Goal: Complete application form: Complete application form

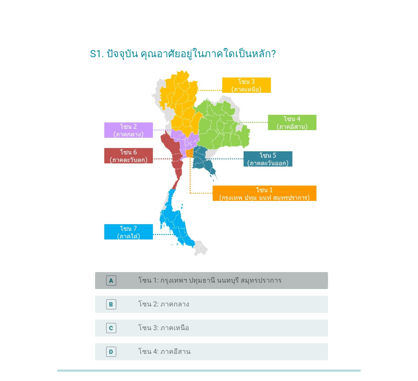
click at [167, 281] on label "โซน 1: กรุงเทพฯ ปทุมธานี นนทบุรี สมุทรปราการ" at bounding box center [209, 281] width 143 height 8
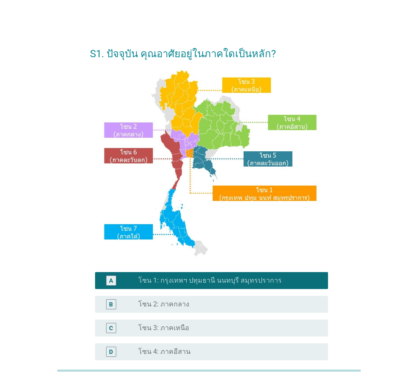
scroll to position [160, 0]
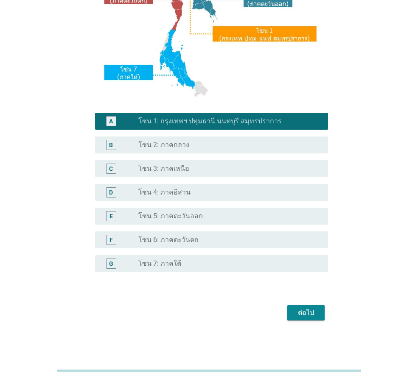
click at [322, 317] on button "ต่อไป" at bounding box center [305, 312] width 37 height 15
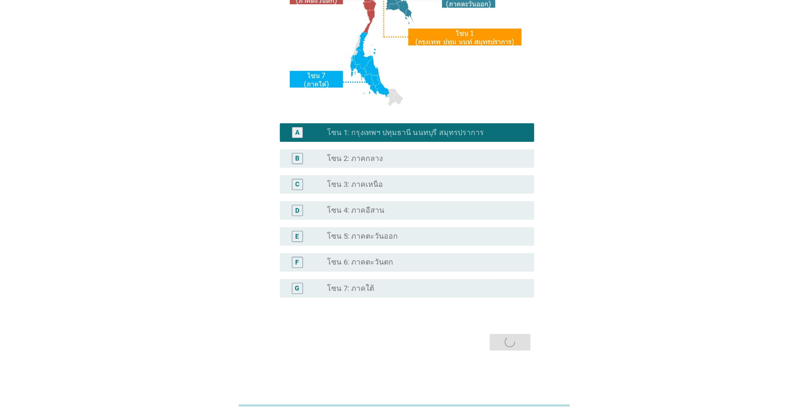
scroll to position [0, 0]
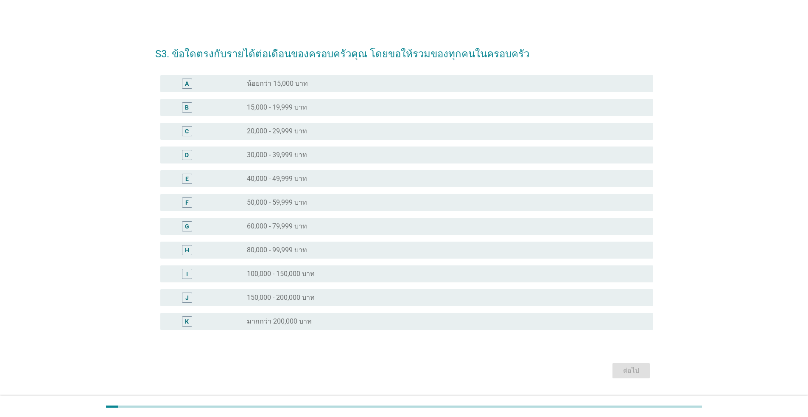
click at [296, 180] on label "40,000 - 49,999 บาท" at bounding box center [277, 178] width 60 height 8
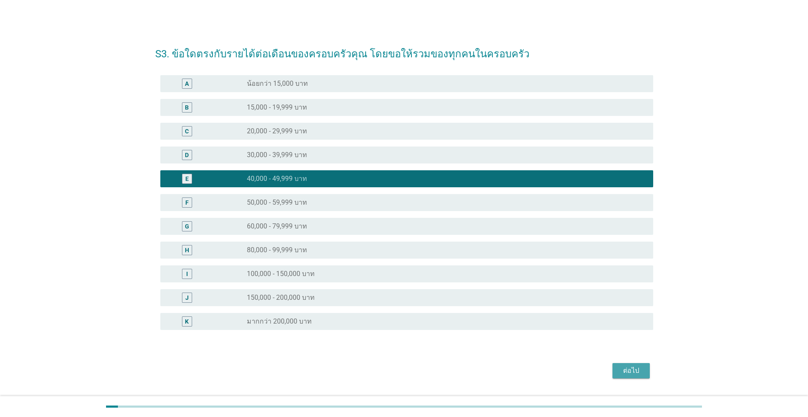
click at [417, 375] on div "ต่อไป" at bounding box center [631, 370] width 24 height 10
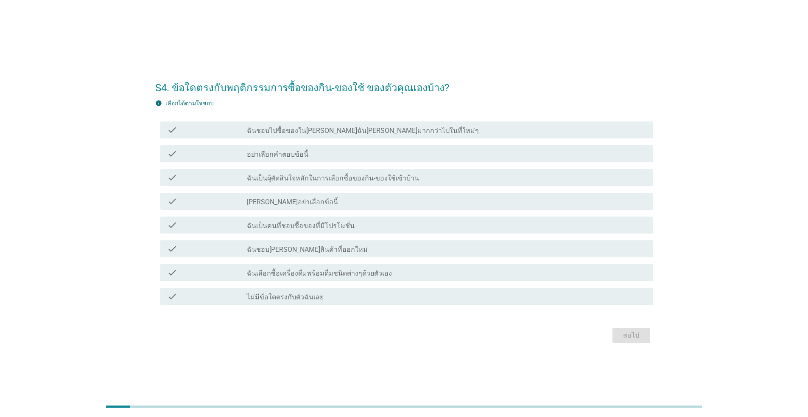
click at [306, 134] on label "ฉันชอบไปซื้อของใน[PERSON_NAME]ฉัน[PERSON_NAME]มากกว่าไปในที่ใหม่ๆ" at bounding box center [363, 130] width 232 height 8
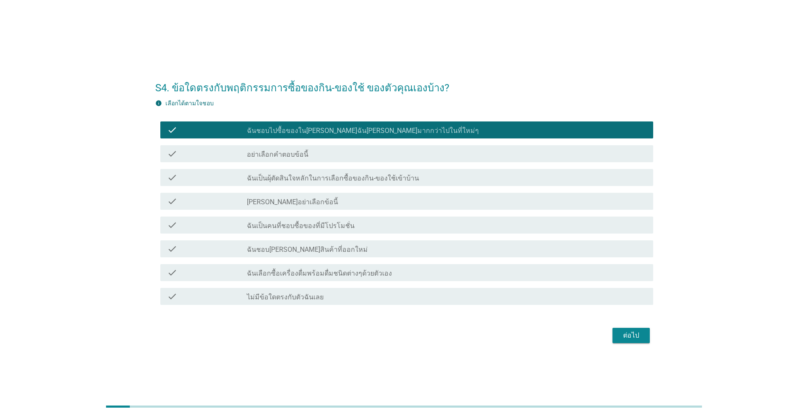
click at [306, 229] on label "ฉันเป็นคนที่ชอบซื้อของที่มีโปรโมชั่น" at bounding box center [301, 225] width 108 height 8
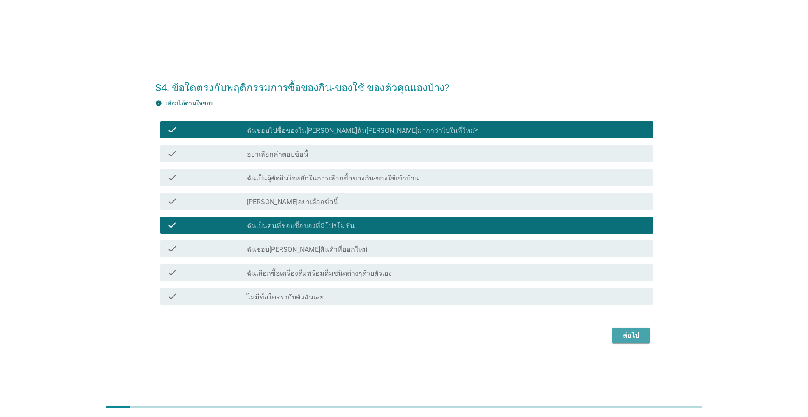
click at [417, 334] on div "ต่อไป" at bounding box center [631, 335] width 24 height 10
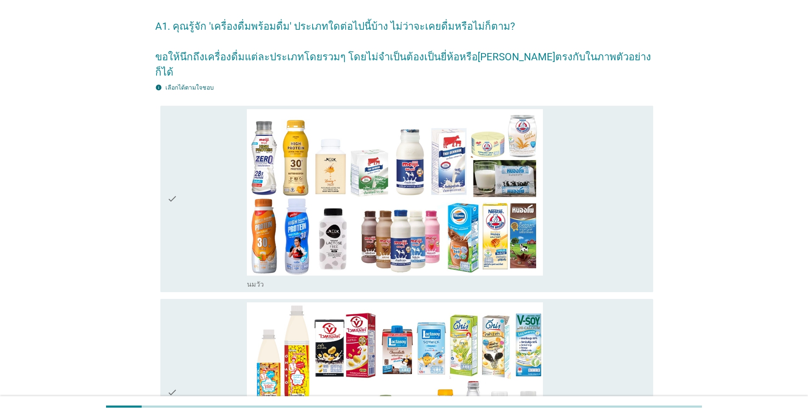
scroll to position [25, 0]
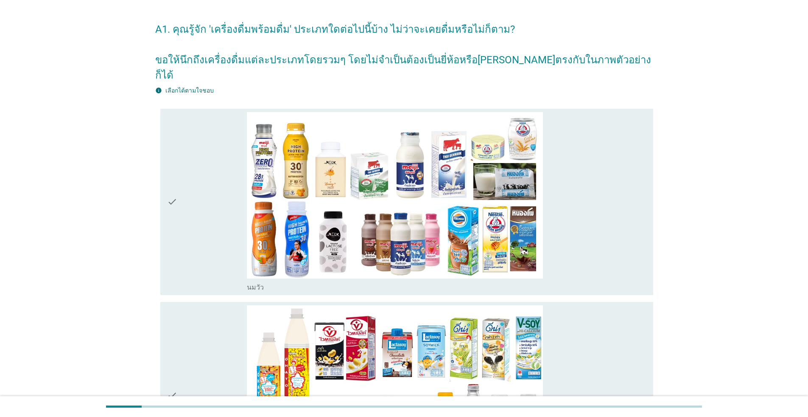
click at [226, 178] on div "check" at bounding box center [207, 202] width 80 height 180
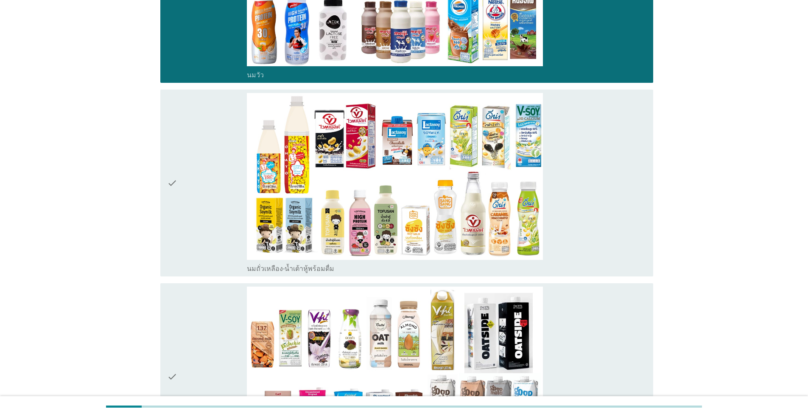
click at [216, 160] on div "check" at bounding box center [207, 183] width 80 height 180
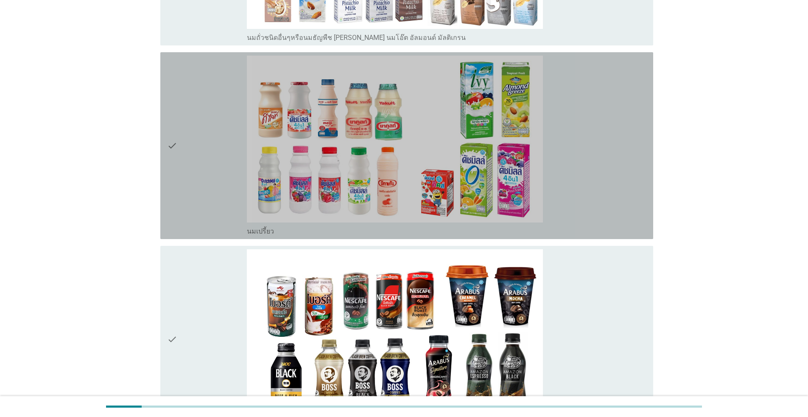
click at [204, 130] on div "check" at bounding box center [207, 146] width 80 height 180
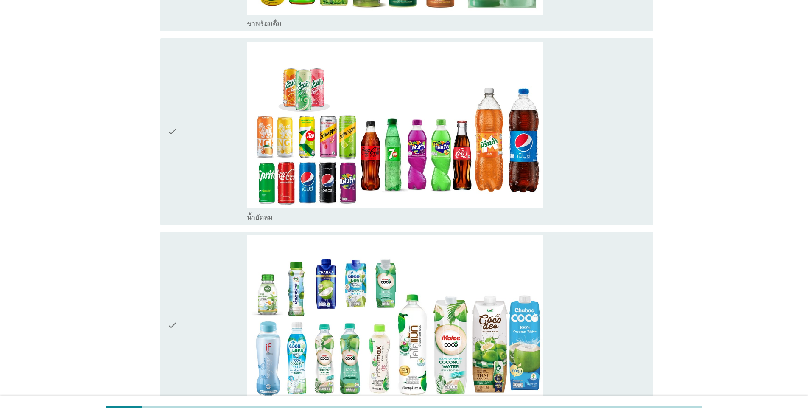
click at [190, 157] on div "check" at bounding box center [207, 132] width 80 height 180
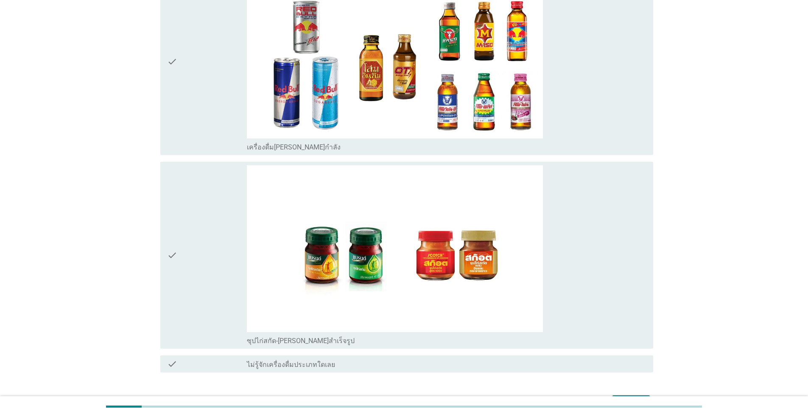
scroll to position [2524, 0]
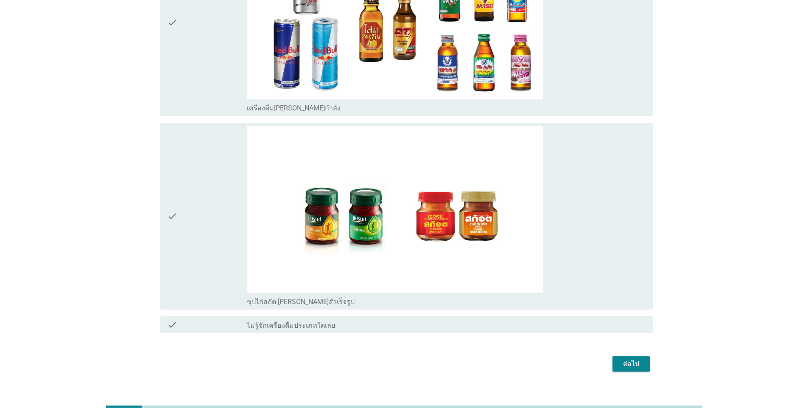
click at [417, 358] on div "ต่อไป" at bounding box center [631, 363] width 24 height 10
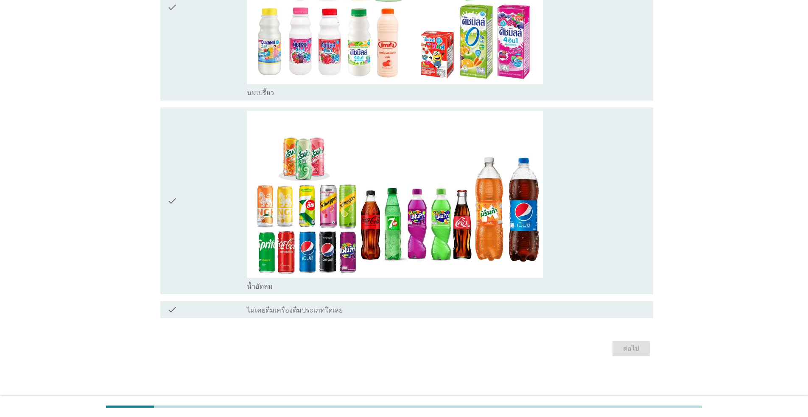
scroll to position [0, 0]
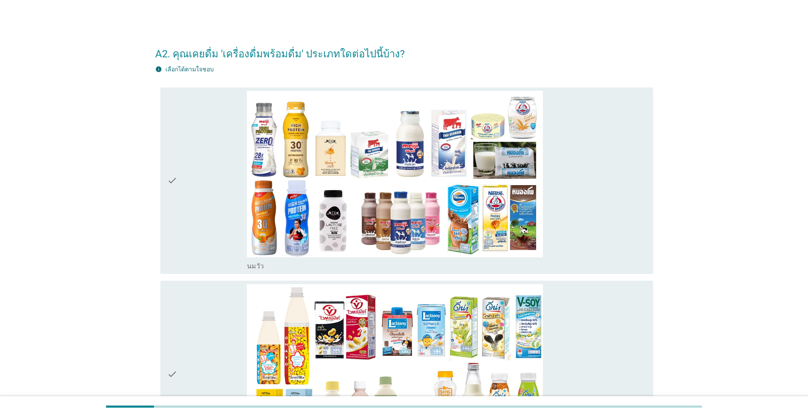
click at [196, 223] on div "check" at bounding box center [207, 181] width 80 height 180
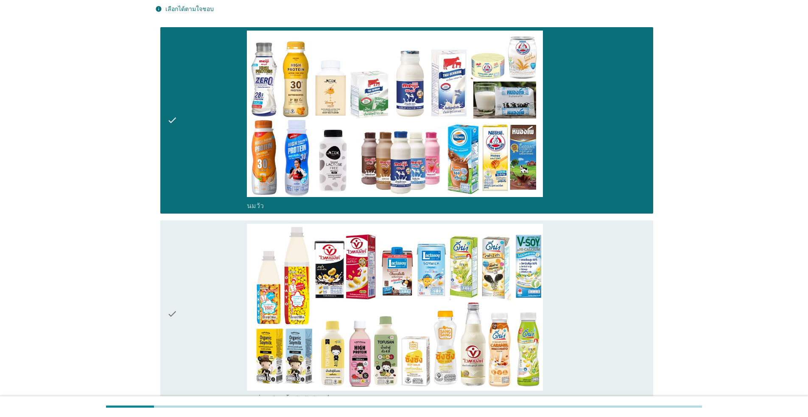
scroll to position [170, 0]
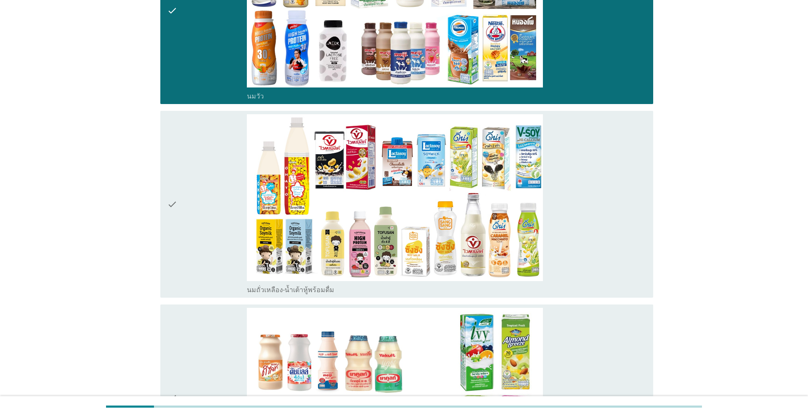
click at [196, 179] on div "check" at bounding box center [207, 204] width 80 height 180
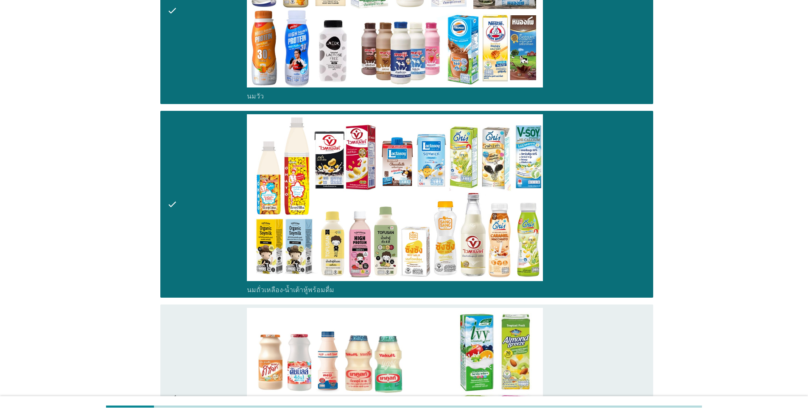
click at [195, 357] on div "check" at bounding box center [207, 398] width 80 height 180
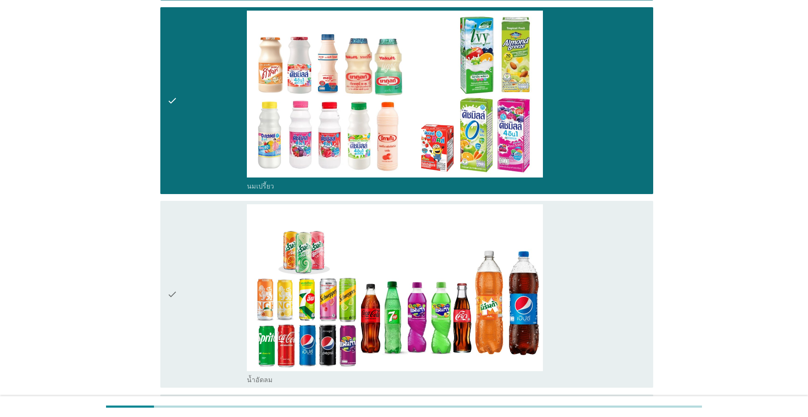
click at [192, 305] on div "check" at bounding box center [207, 294] width 80 height 180
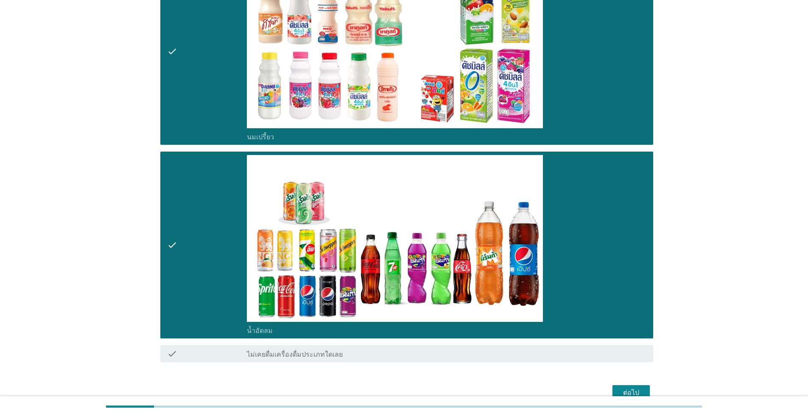
scroll to position [560, 0]
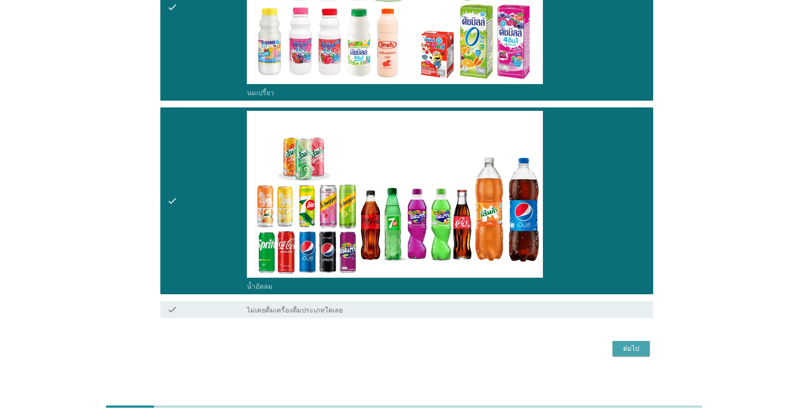
click at [417, 348] on div "ต่อไป" at bounding box center [631, 348] width 24 height 10
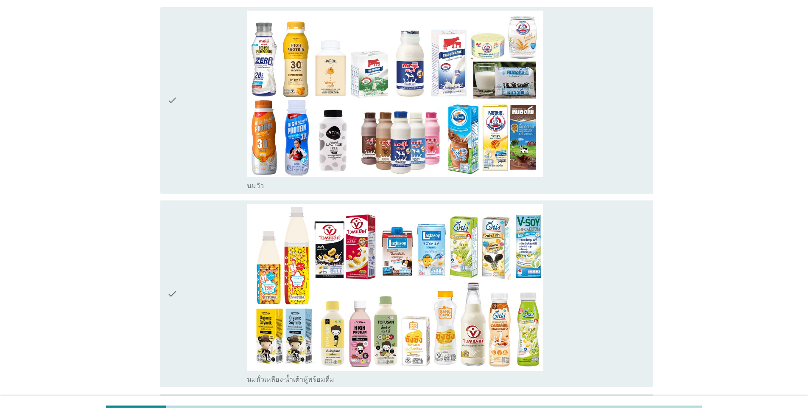
scroll to position [85, 0]
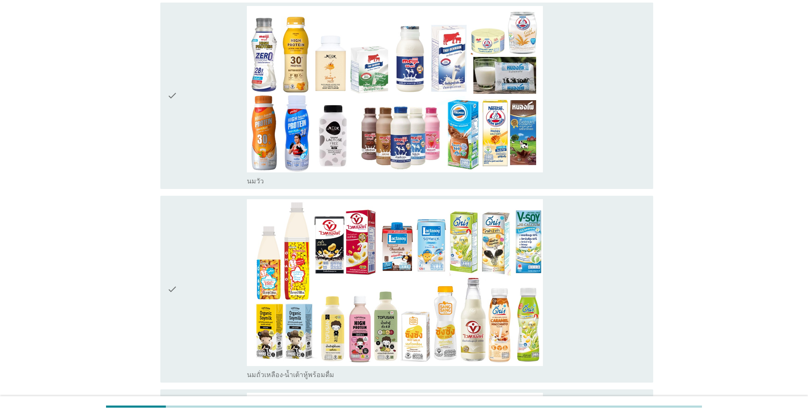
drag, startPoint x: 239, startPoint y: 90, endPoint x: 238, endPoint y: 96, distance: 6.2
click at [239, 90] on div "check" at bounding box center [207, 96] width 80 height 180
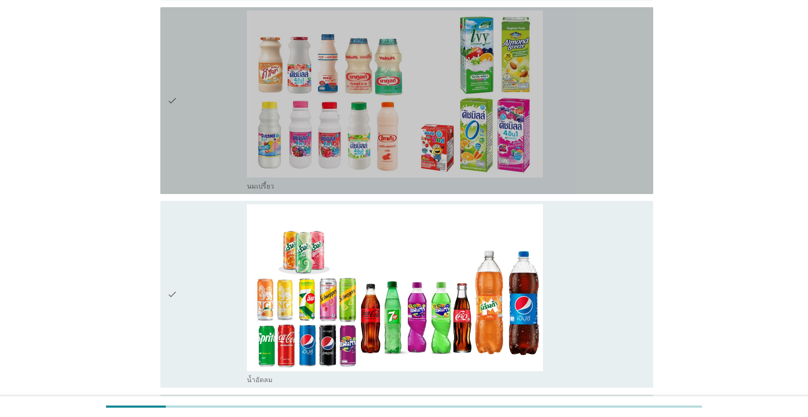
click at [178, 131] on div "check" at bounding box center [207, 101] width 80 height 180
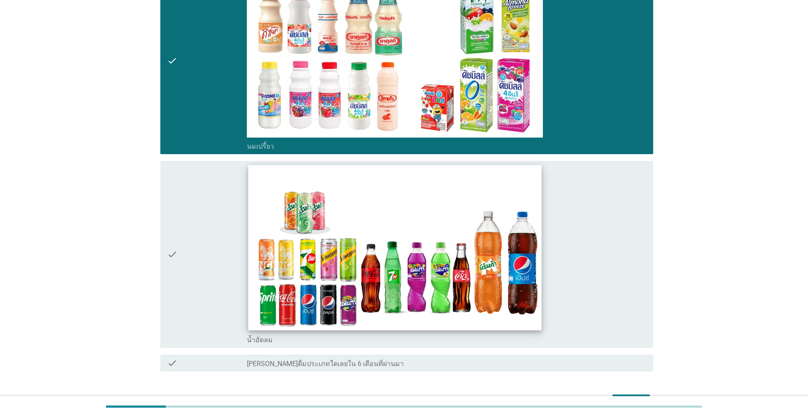
scroll to position [560, 0]
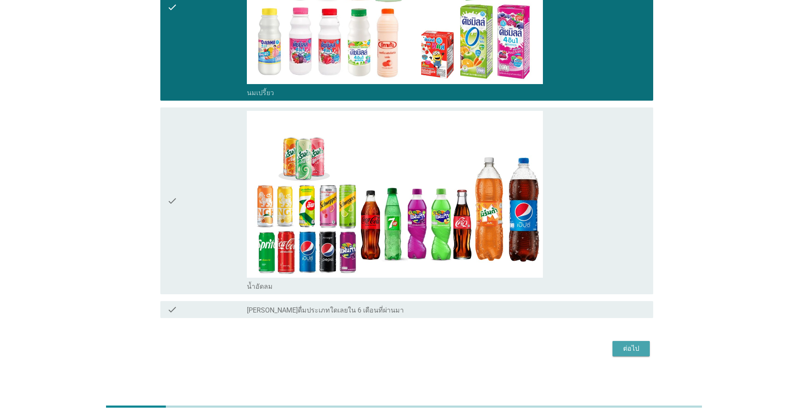
click at [417, 350] on div "ต่อไป" at bounding box center [631, 348] width 24 height 10
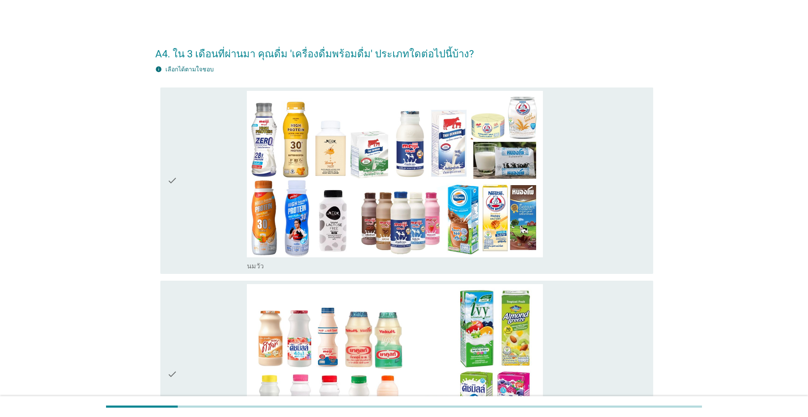
click at [183, 191] on div "check" at bounding box center [207, 181] width 80 height 180
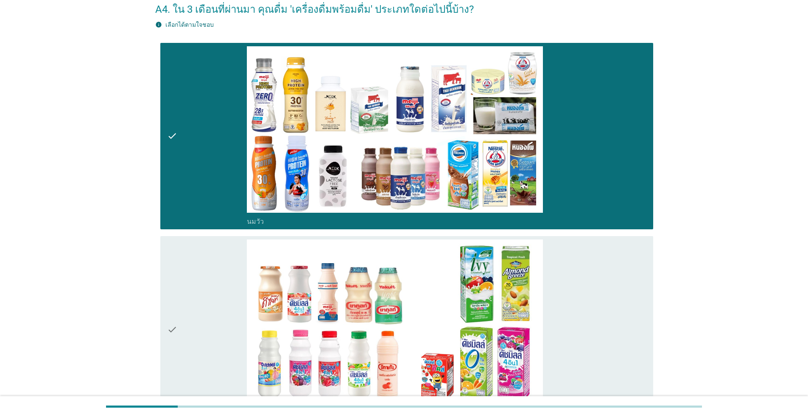
scroll to position [173, 0]
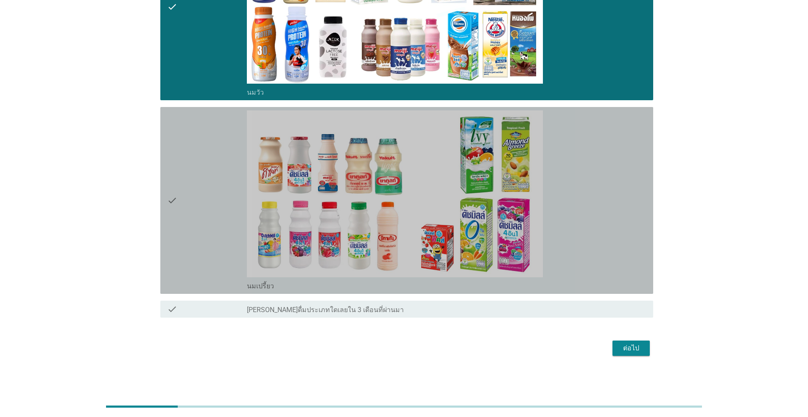
click at [186, 212] on div "check" at bounding box center [207, 200] width 80 height 180
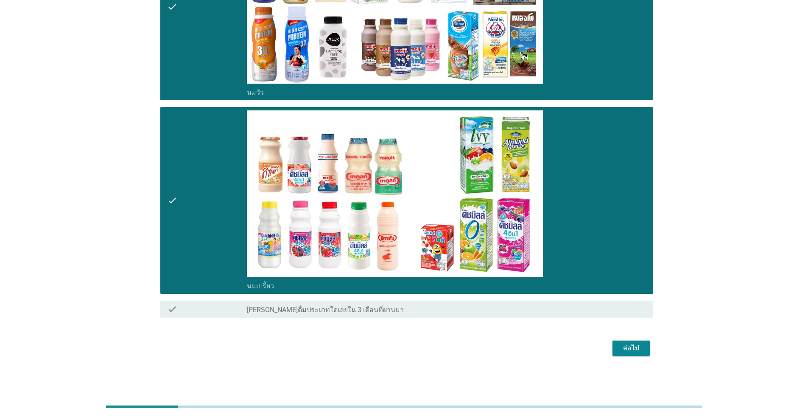
click at [417, 350] on div "ต่อไป" at bounding box center [631, 348] width 24 height 10
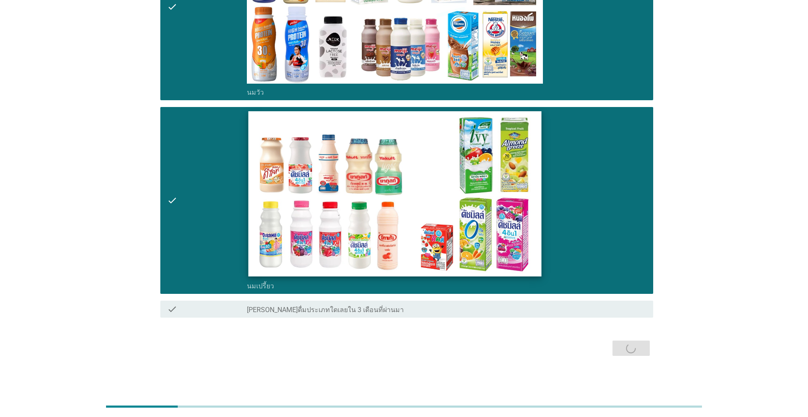
scroll to position [0, 0]
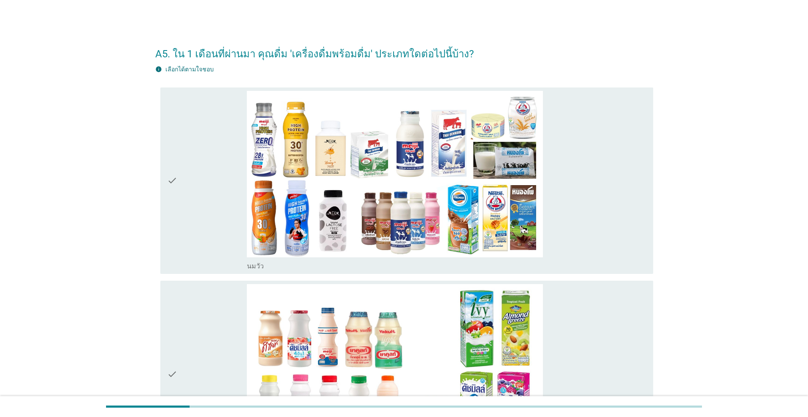
click at [187, 142] on div "check" at bounding box center [207, 181] width 80 height 180
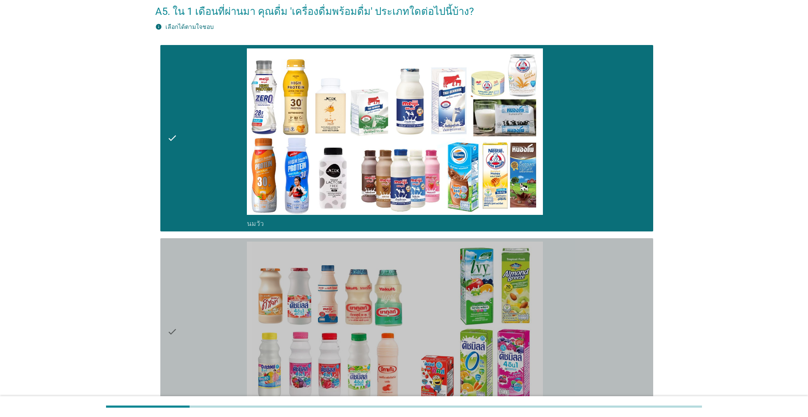
click at [195, 306] on div "check" at bounding box center [207, 331] width 80 height 180
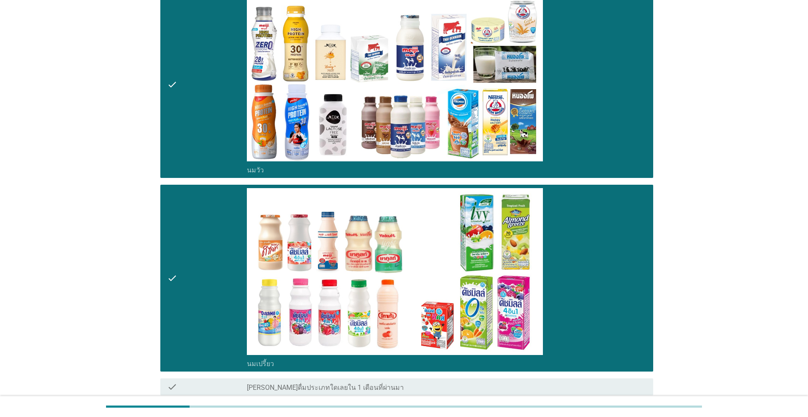
scroll to position [170, 0]
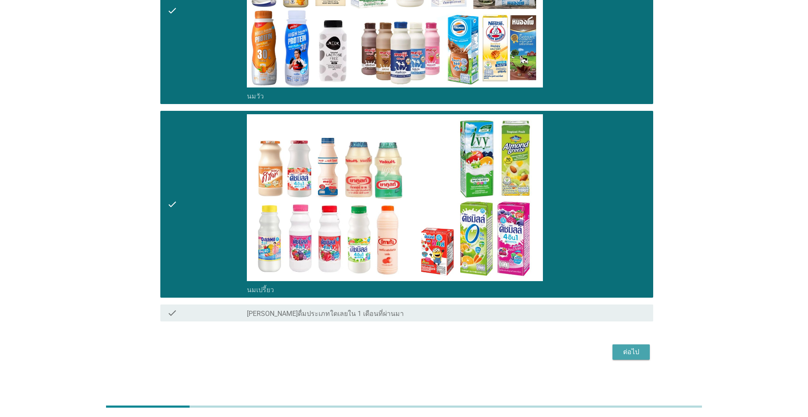
click at [417, 354] on div "ต่อไป" at bounding box center [631, 352] width 24 height 10
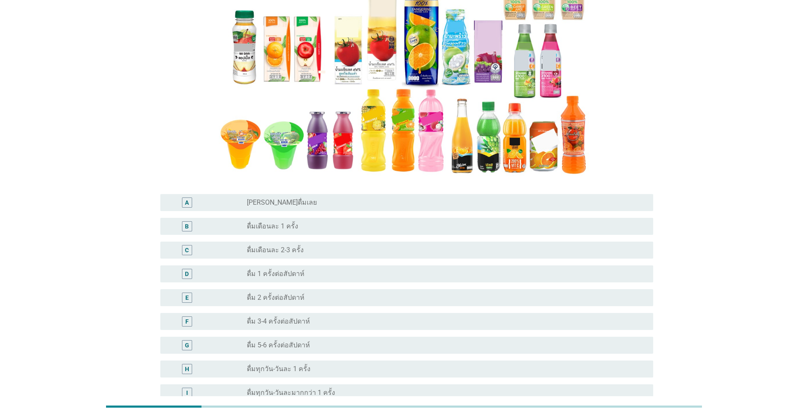
scroll to position [127, 0]
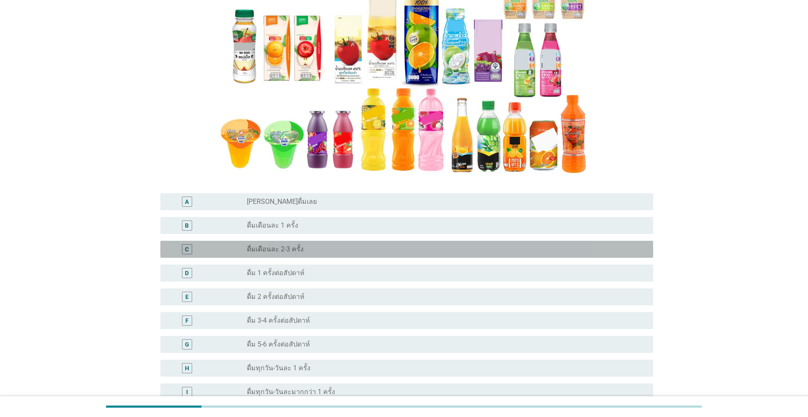
click at [300, 252] on div "radio_button_unchecked ดื่มเดือนละ 2-3 ครั้ง" at bounding box center [443, 249] width 393 height 8
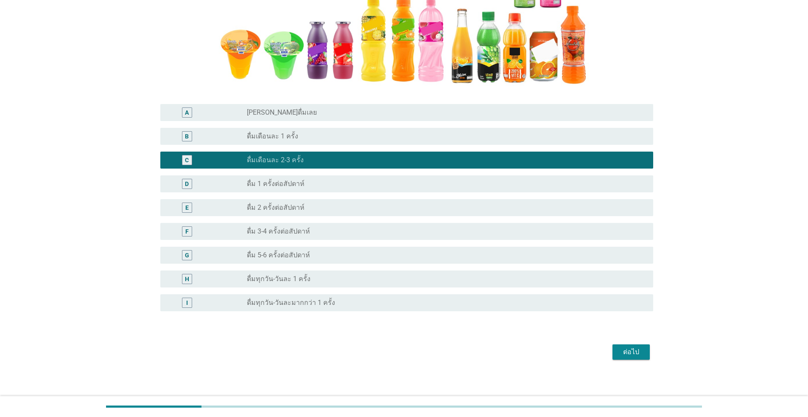
scroll to position [220, 0]
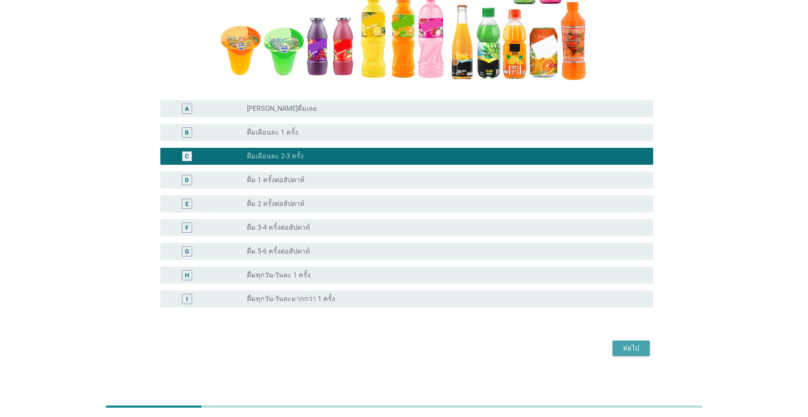
click at [417, 353] on div "ต่อไป" at bounding box center [631, 348] width 24 height 10
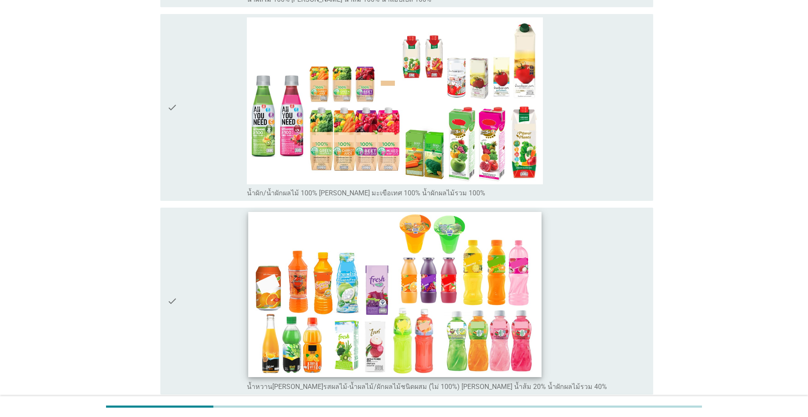
scroll to position [551, 0]
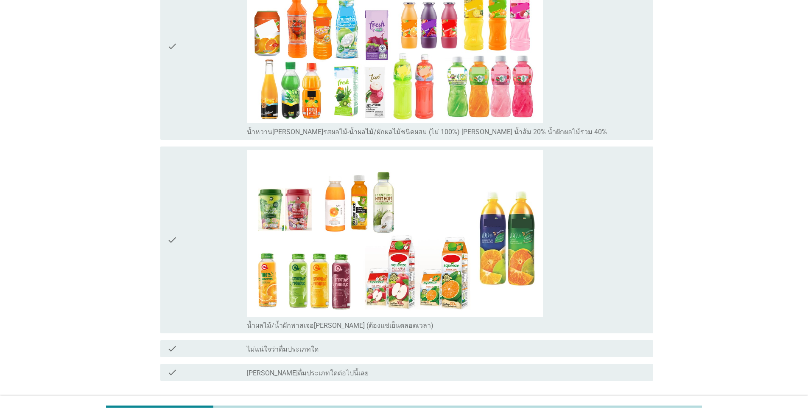
drag, startPoint x: 212, startPoint y: 231, endPoint x: 229, endPoint y: 254, distance: 28.8
click at [212, 231] on div "check" at bounding box center [207, 240] width 80 height 180
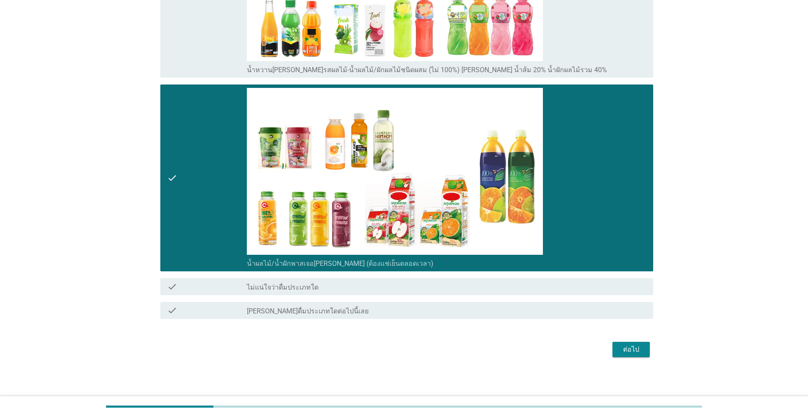
scroll to position [614, 0]
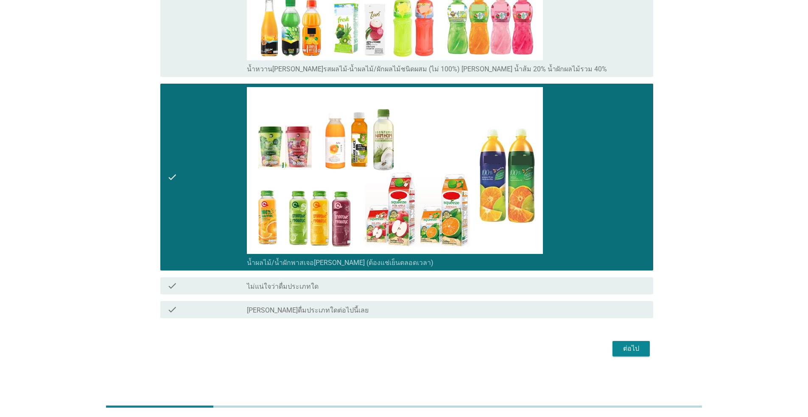
click at [417, 348] on button "ต่อไป" at bounding box center [631, 348] width 37 height 15
